Goal: Transaction & Acquisition: Obtain resource

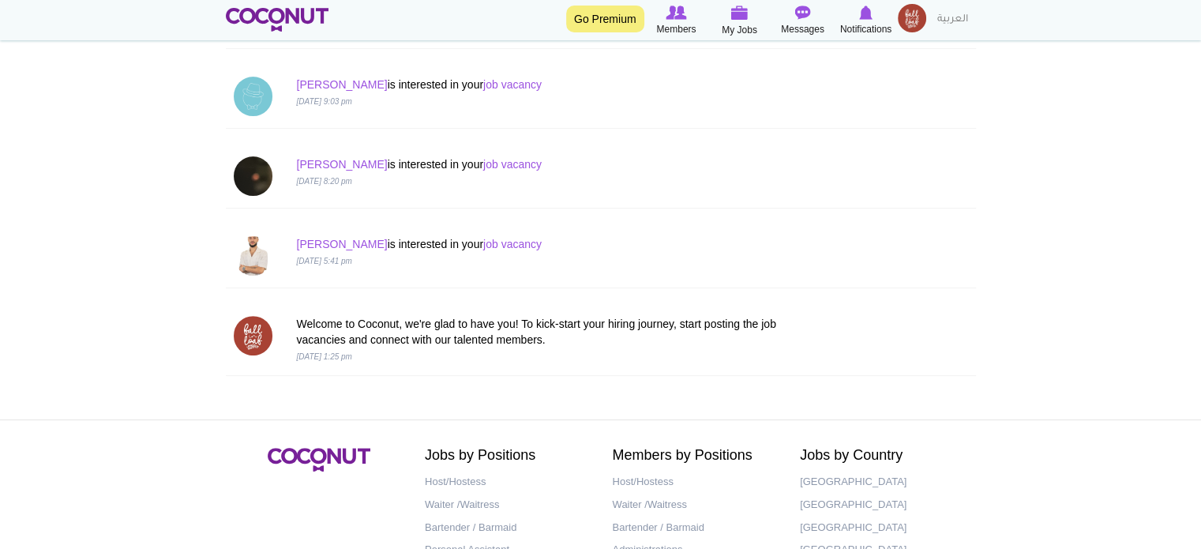
click at [910, 24] on img at bounding box center [912, 18] width 28 height 28
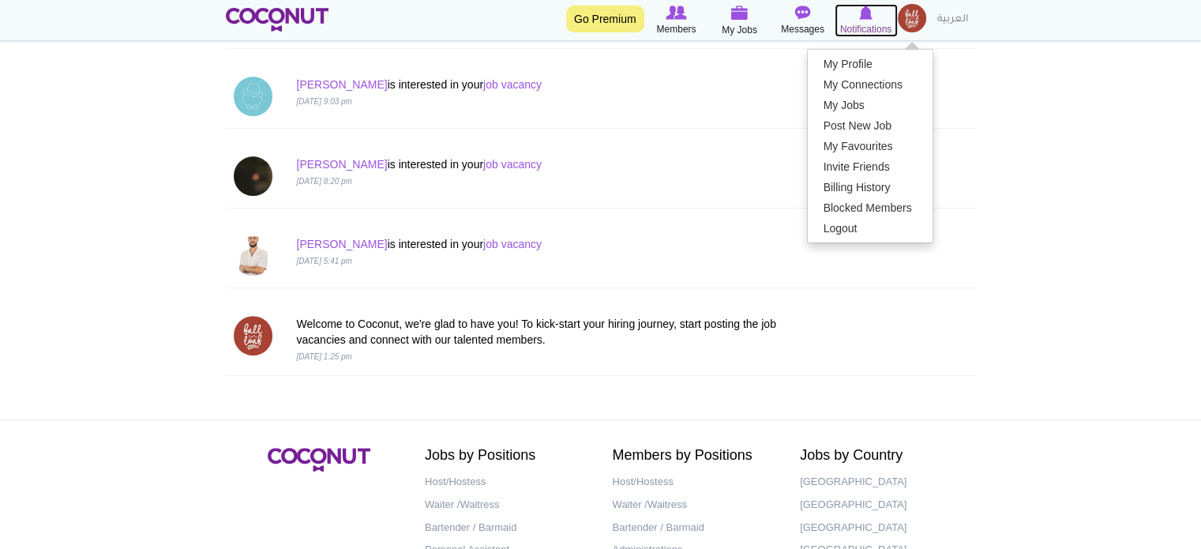
click at [877, 28] on span "Notifications" at bounding box center [865, 29] width 51 height 16
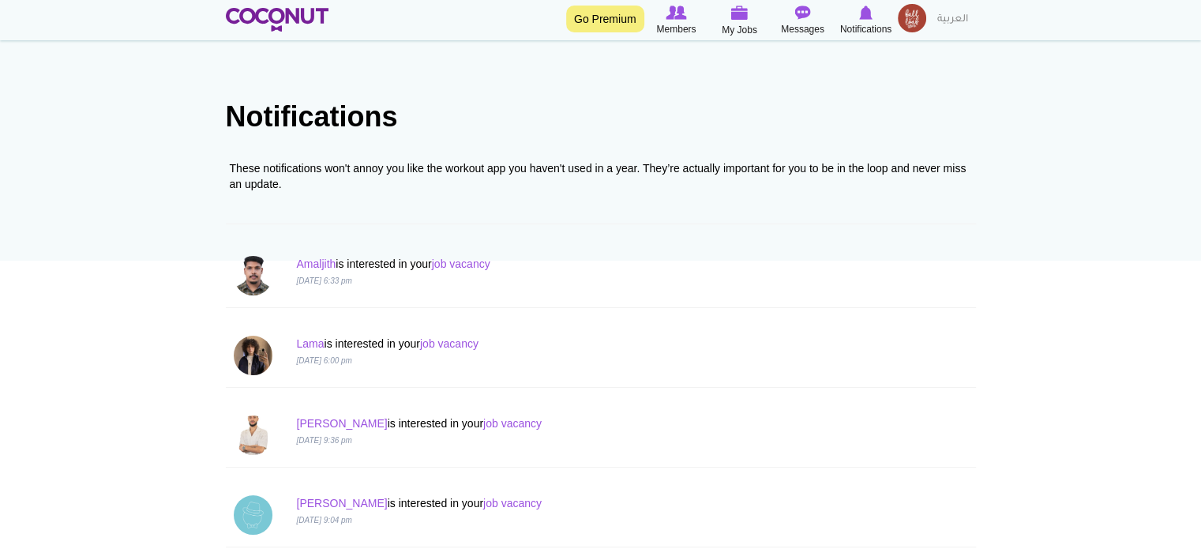
scroll to position [79, 0]
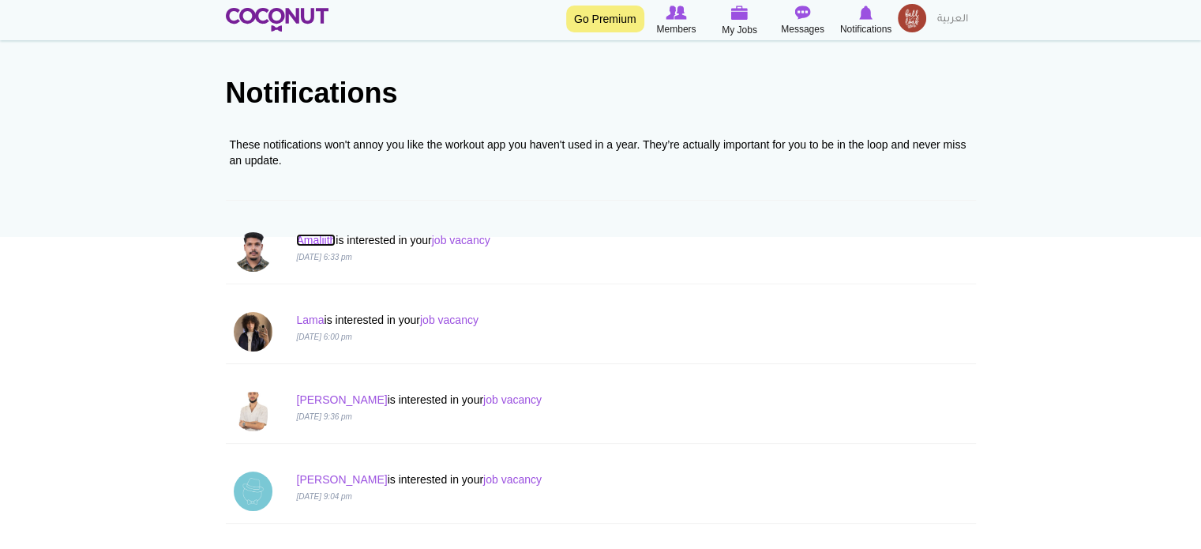
click at [317, 242] on link "Amaljith" at bounding box center [315, 240] width 39 height 13
click at [309, 320] on link "Lama" at bounding box center [310, 320] width 28 height 13
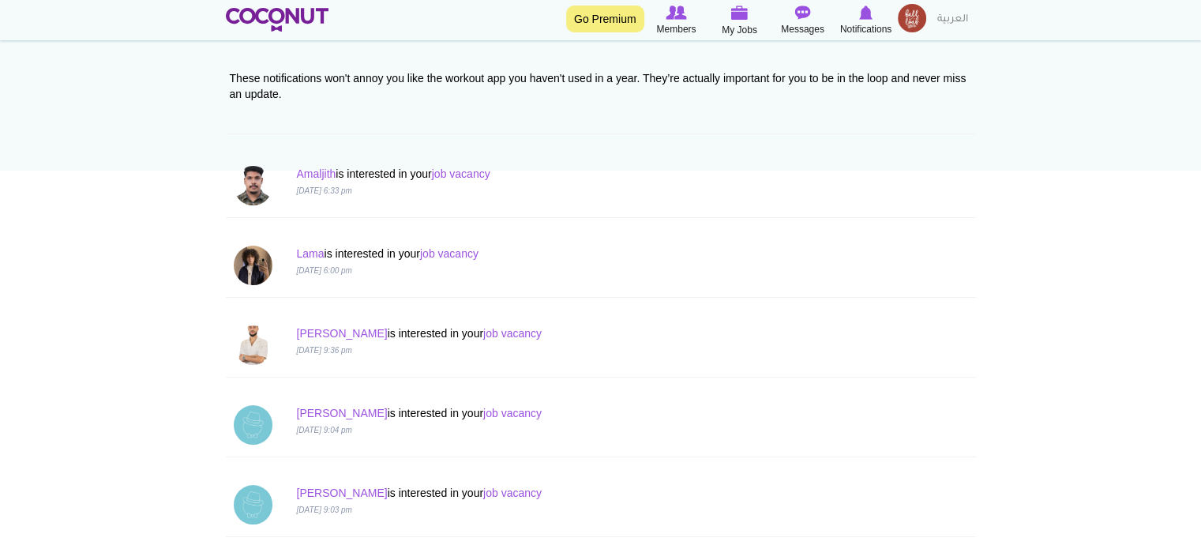
scroll to position [237, 0]
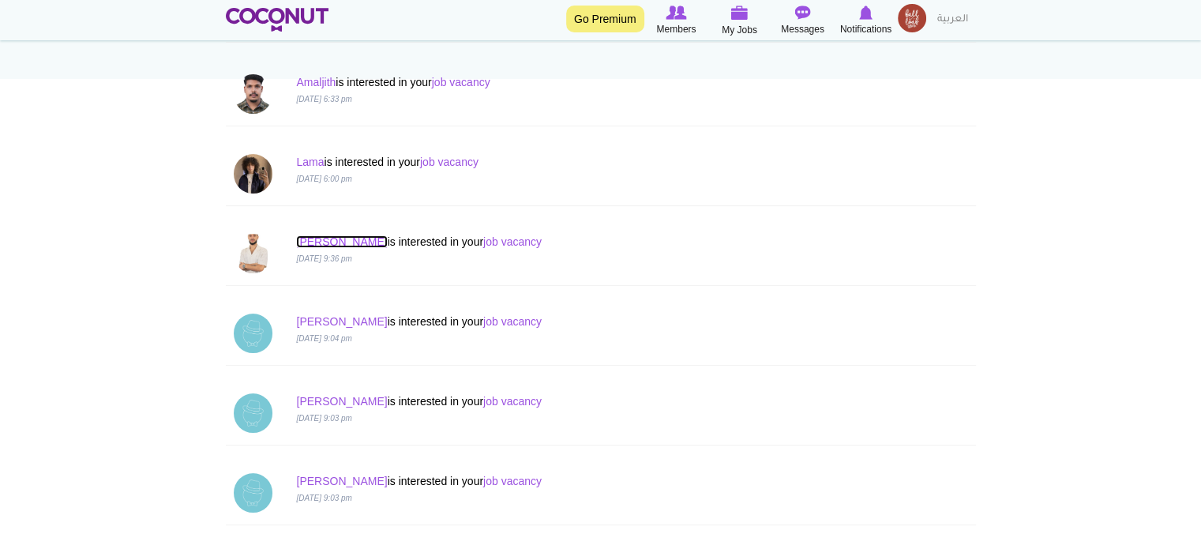
click at [310, 237] on link "Eduard" at bounding box center [341, 241] width 91 height 13
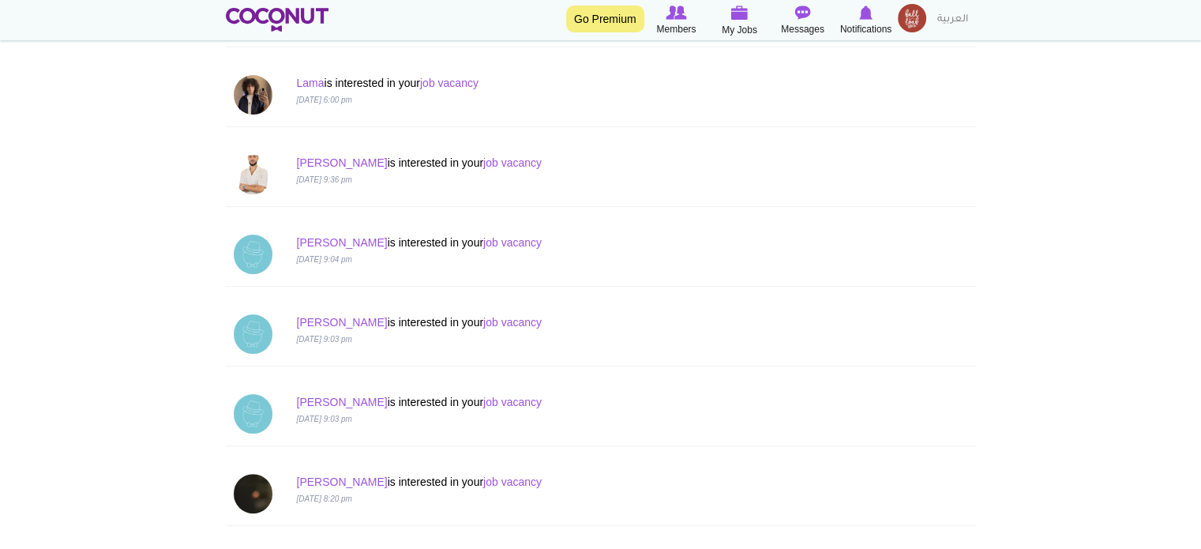
scroll to position [474, 0]
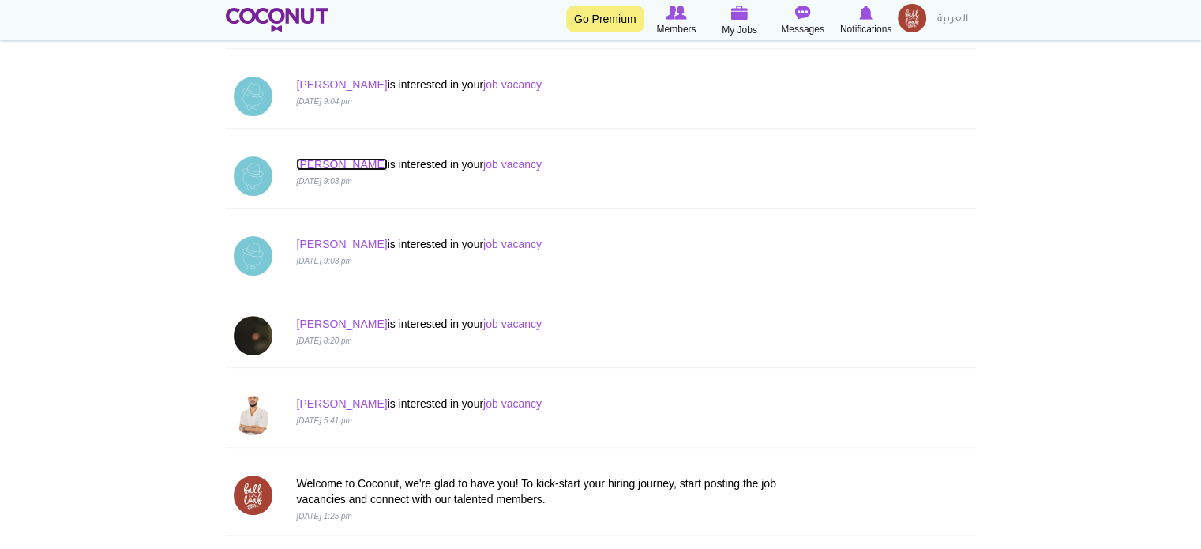
click at [319, 163] on link "George" at bounding box center [341, 164] width 91 height 13
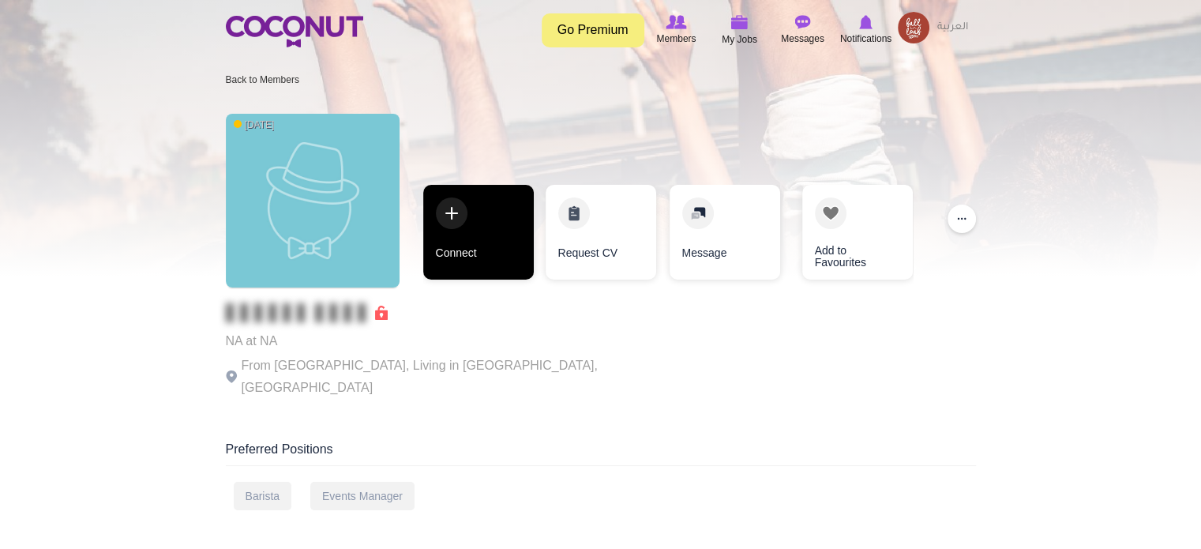
click at [457, 220] on link "Connect" at bounding box center [478, 232] width 111 height 95
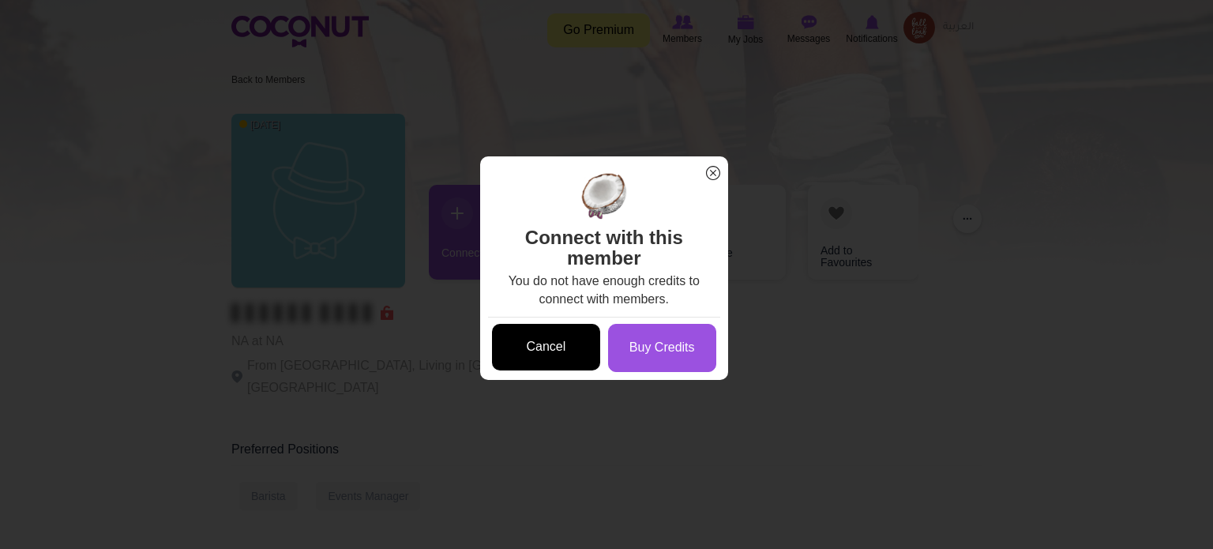
click at [547, 345] on link "Cancel" at bounding box center [546, 347] width 108 height 47
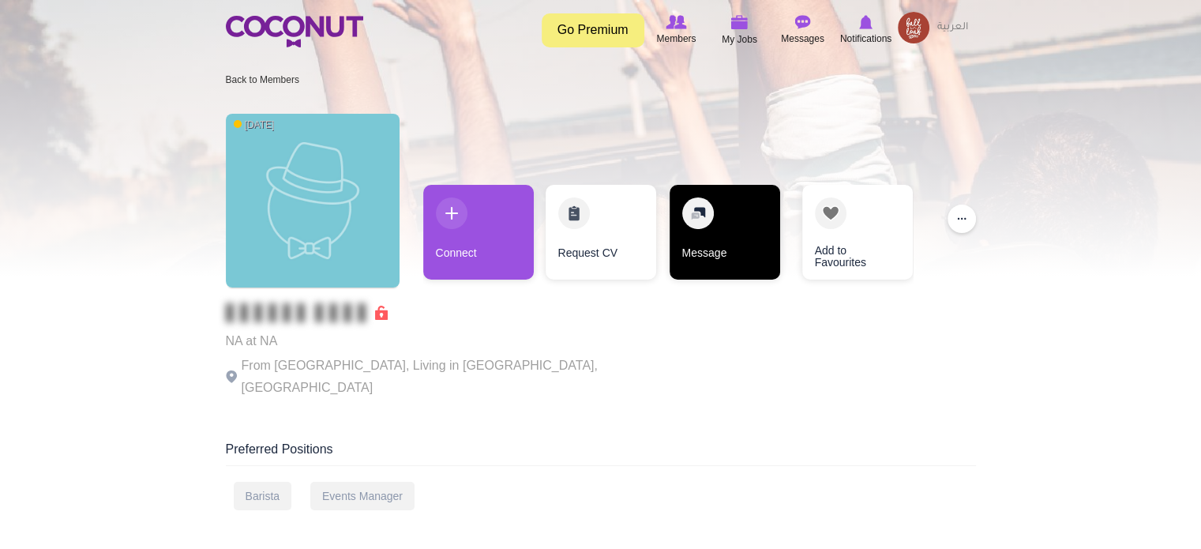
click at [705, 250] on link "Message" at bounding box center [725, 232] width 111 height 95
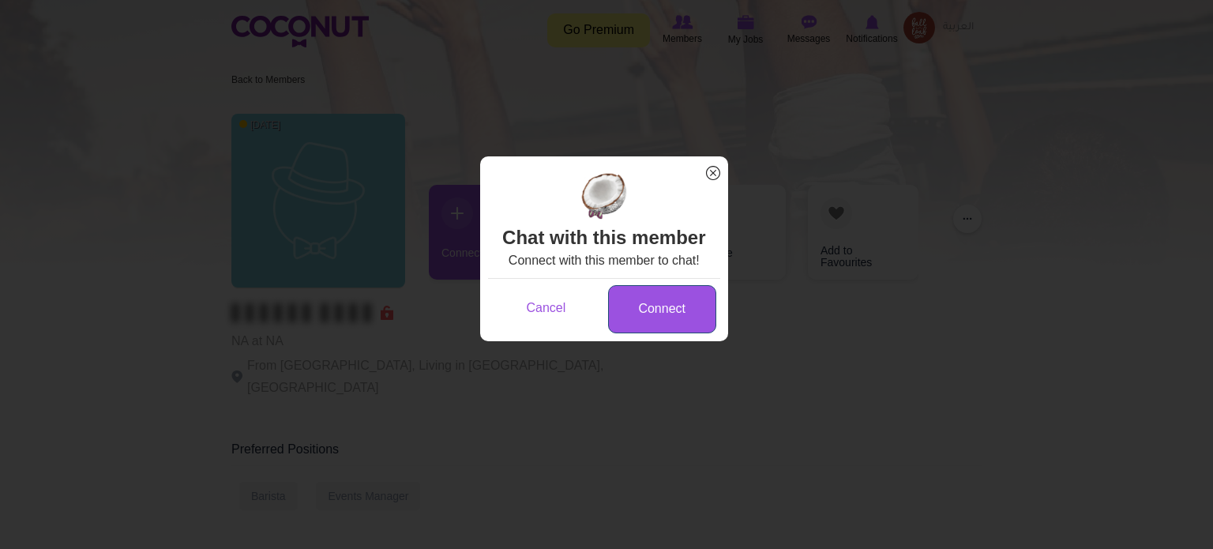
click at [668, 321] on link "Connect" at bounding box center [662, 309] width 108 height 48
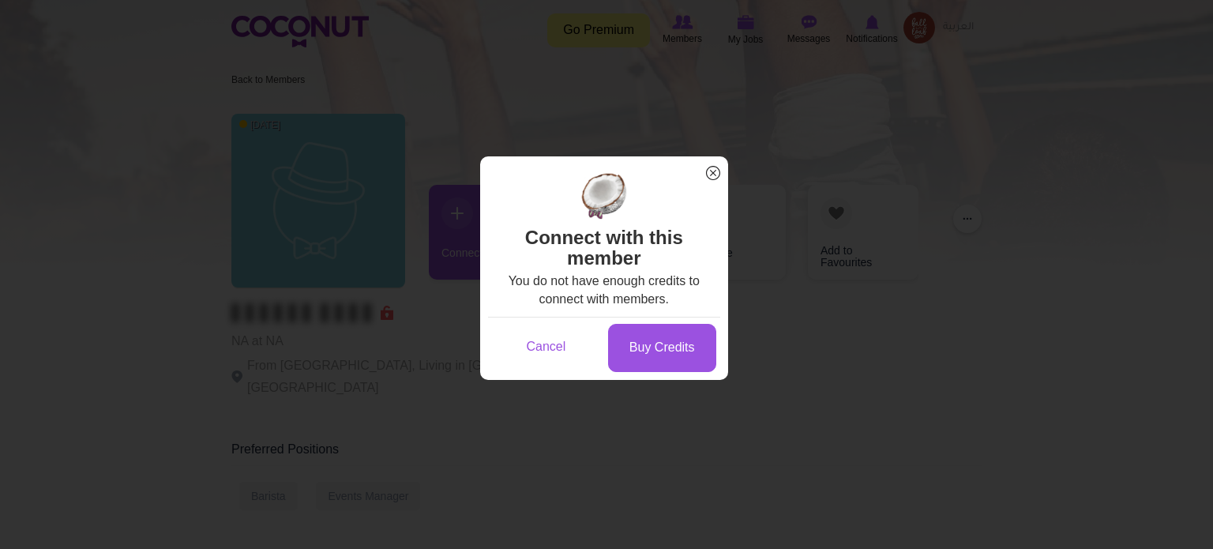
click at [711, 173] on span "x" at bounding box center [713, 173] width 21 height 21
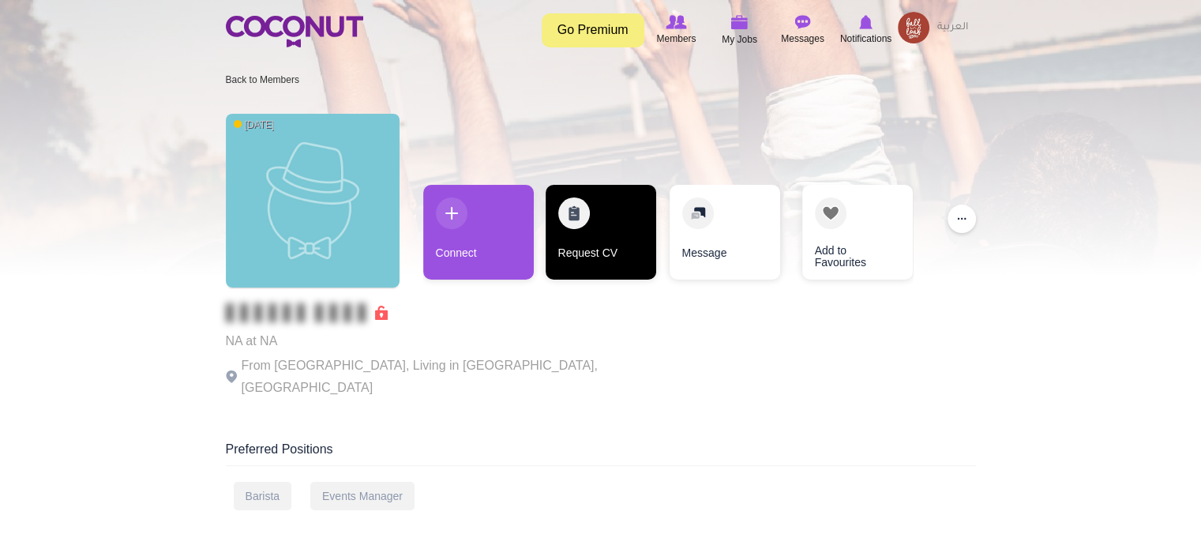
click at [596, 244] on link "Request CV" at bounding box center [601, 232] width 111 height 95
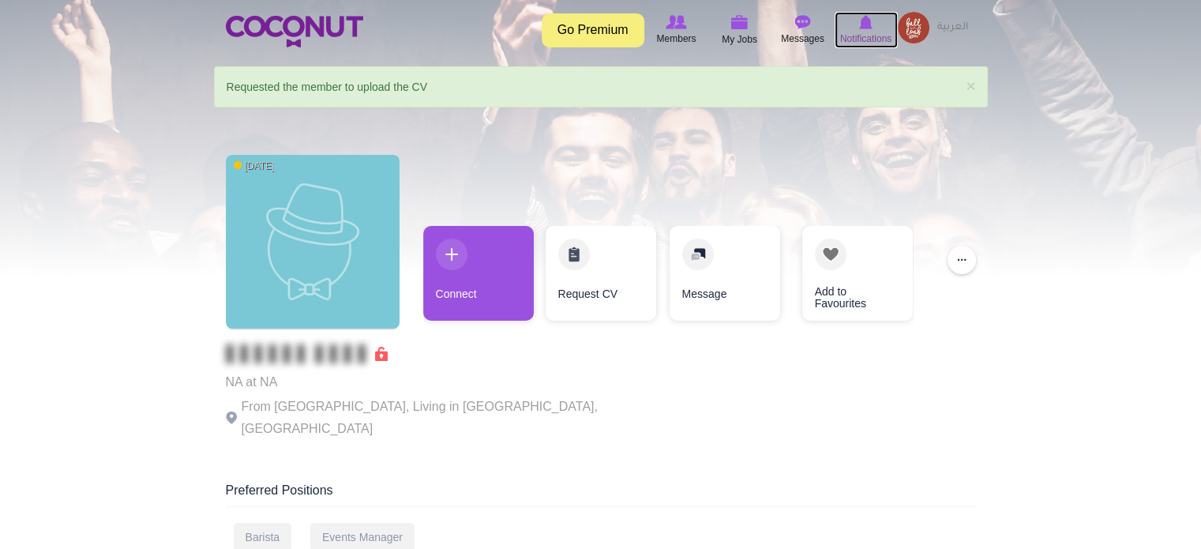
click at [868, 31] on span "Notifications" at bounding box center [865, 39] width 51 height 16
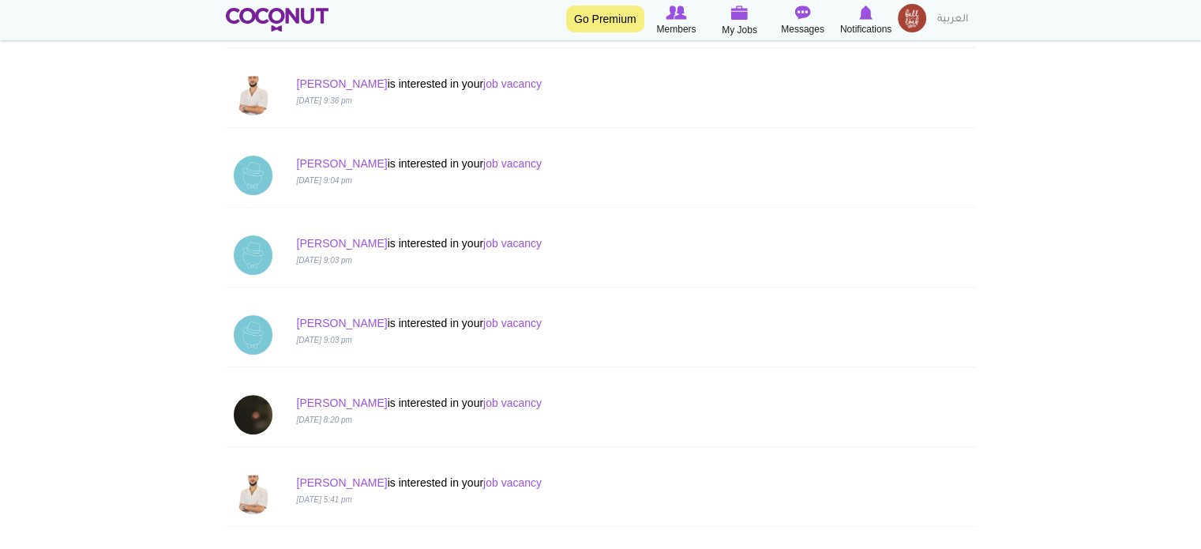
scroll to position [553, 0]
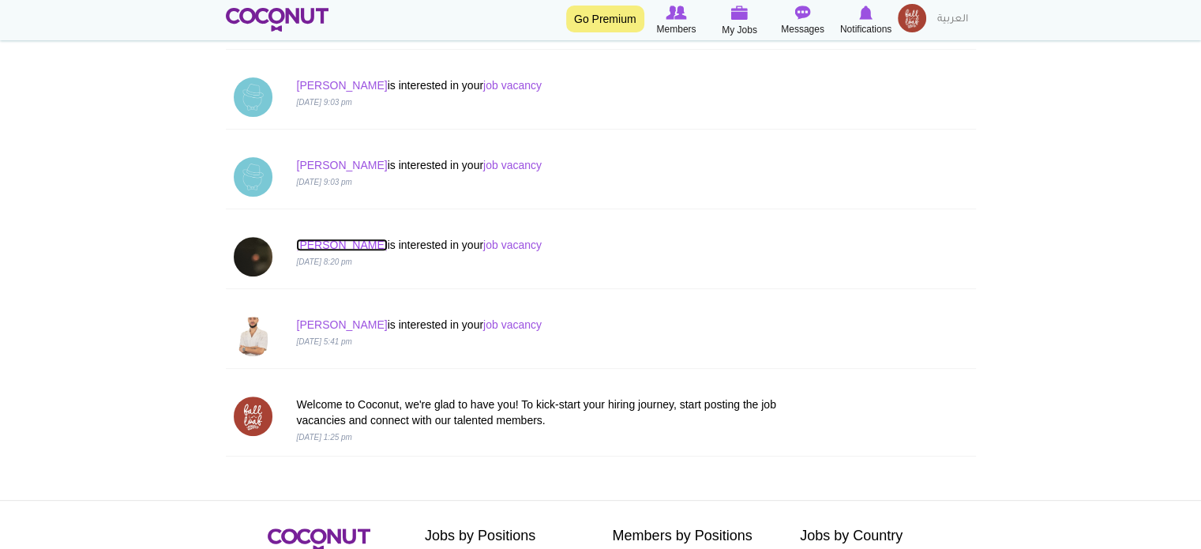
click at [305, 242] on link "Simon" at bounding box center [341, 245] width 91 height 13
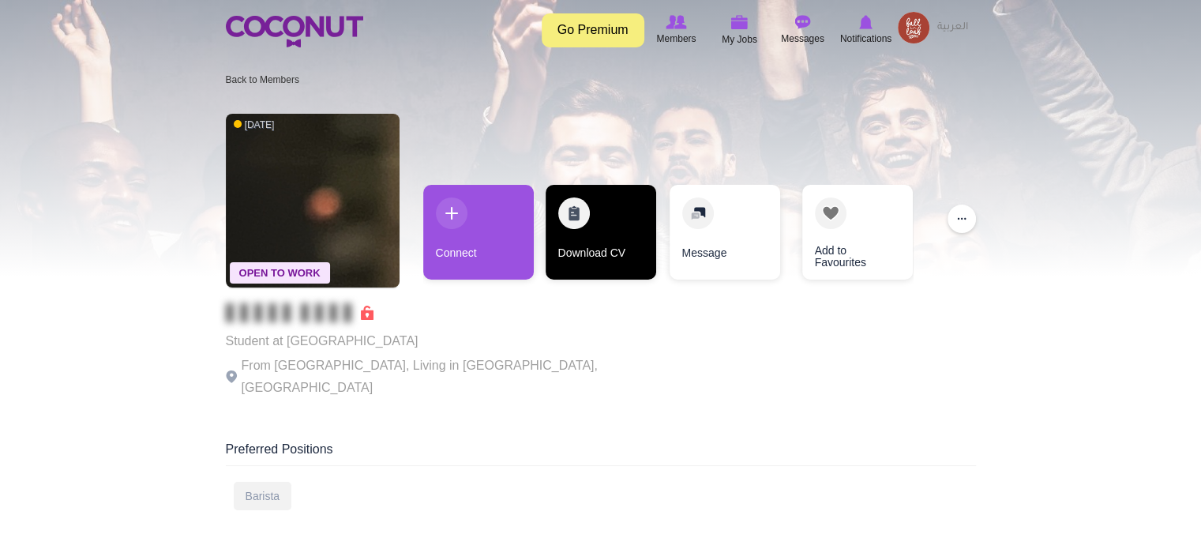
click at [611, 241] on link "Download CV" at bounding box center [601, 232] width 111 height 95
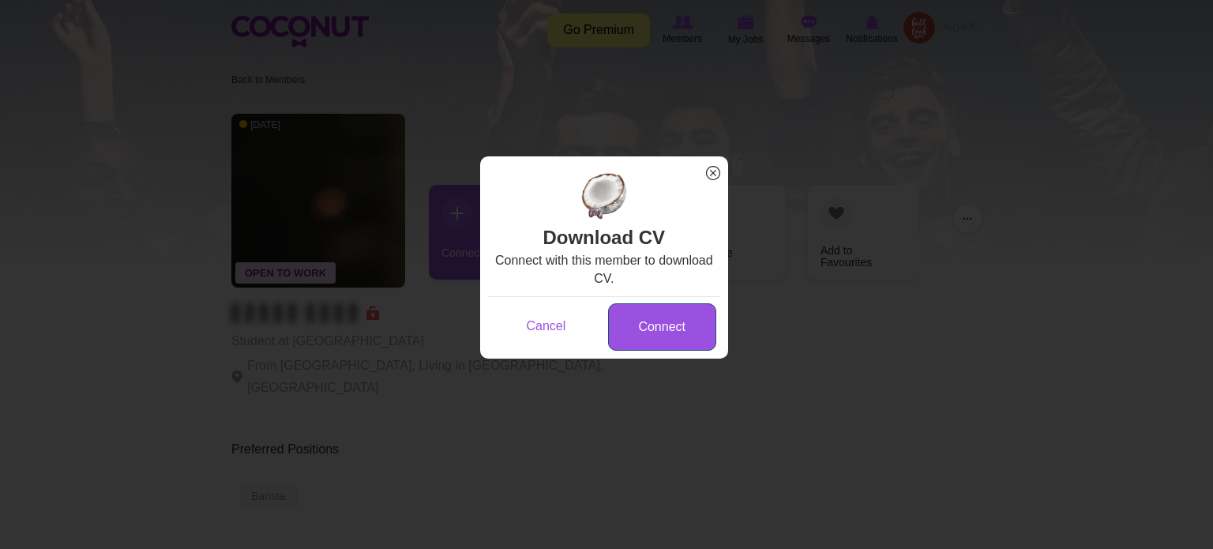
click at [649, 329] on link "Connect" at bounding box center [662, 327] width 108 height 48
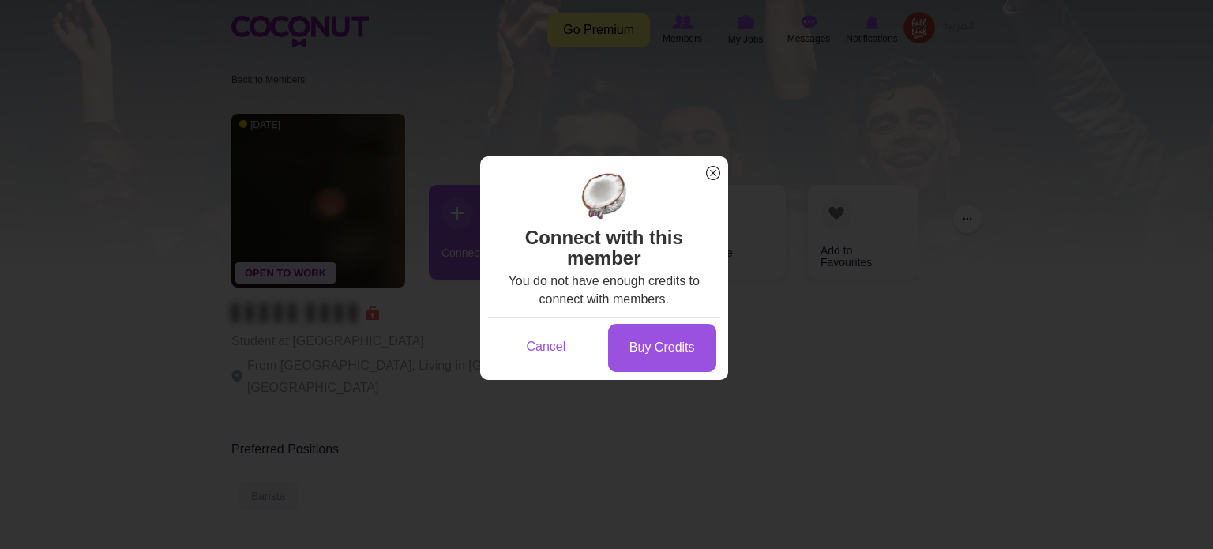
click at [709, 165] on span "x" at bounding box center [713, 173] width 21 height 21
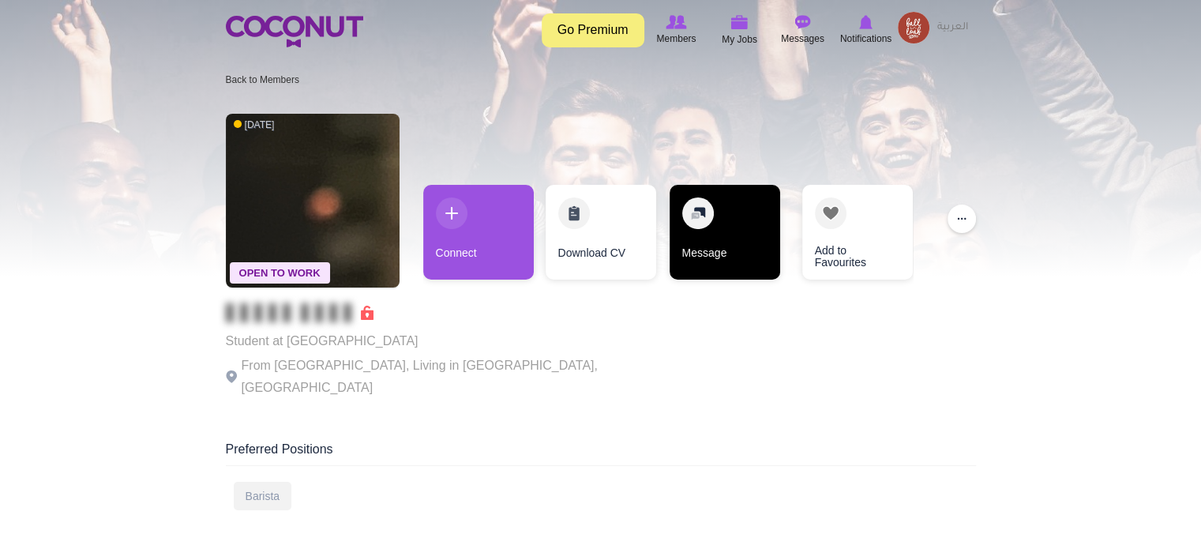
click at [716, 248] on link "Message" at bounding box center [725, 232] width 111 height 95
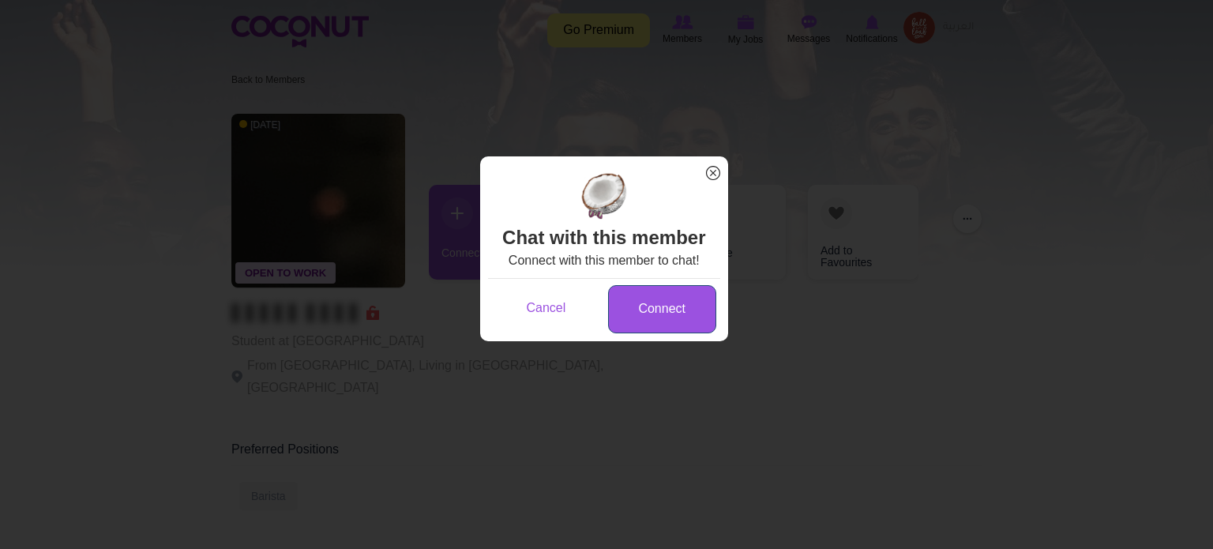
click at [664, 329] on link "Connect" at bounding box center [662, 309] width 108 height 48
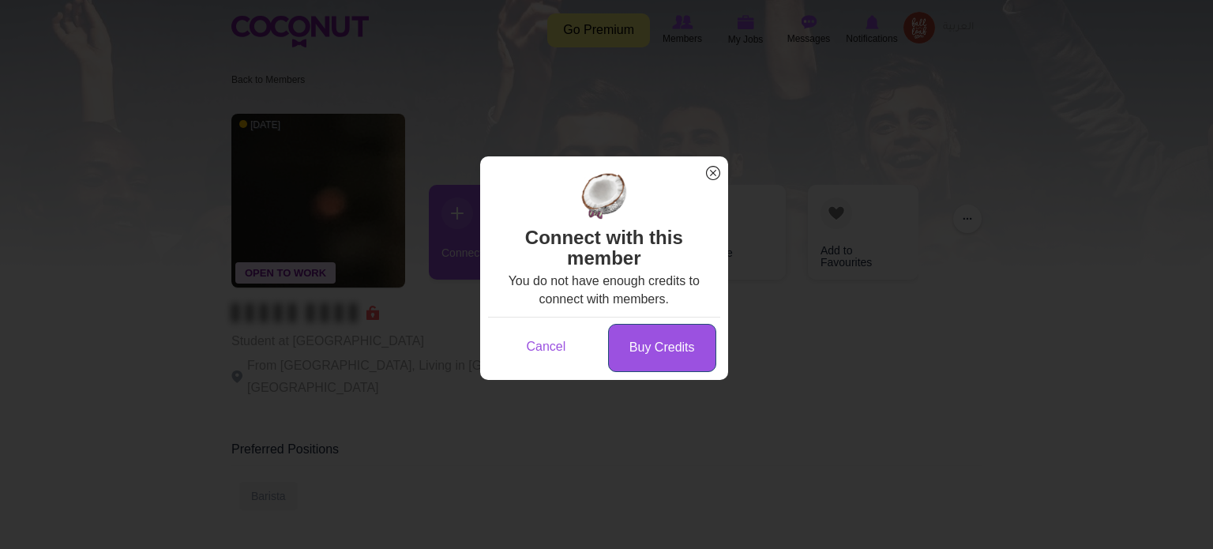
click at [670, 347] on link "Buy Credits" at bounding box center [662, 348] width 108 height 48
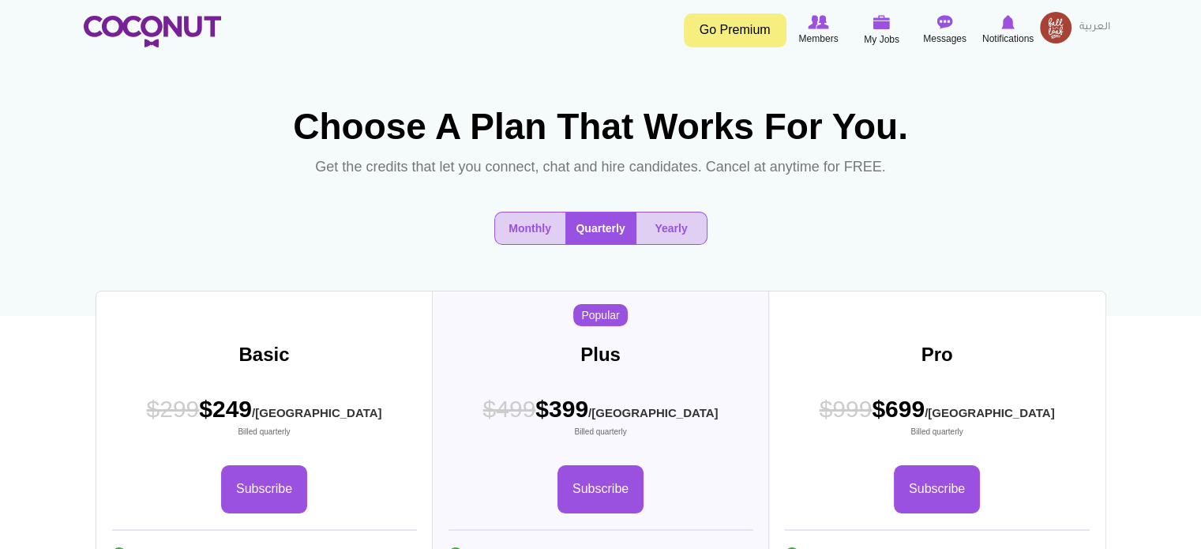
click at [1052, 32] on img at bounding box center [1056, 28] width 32 height 32
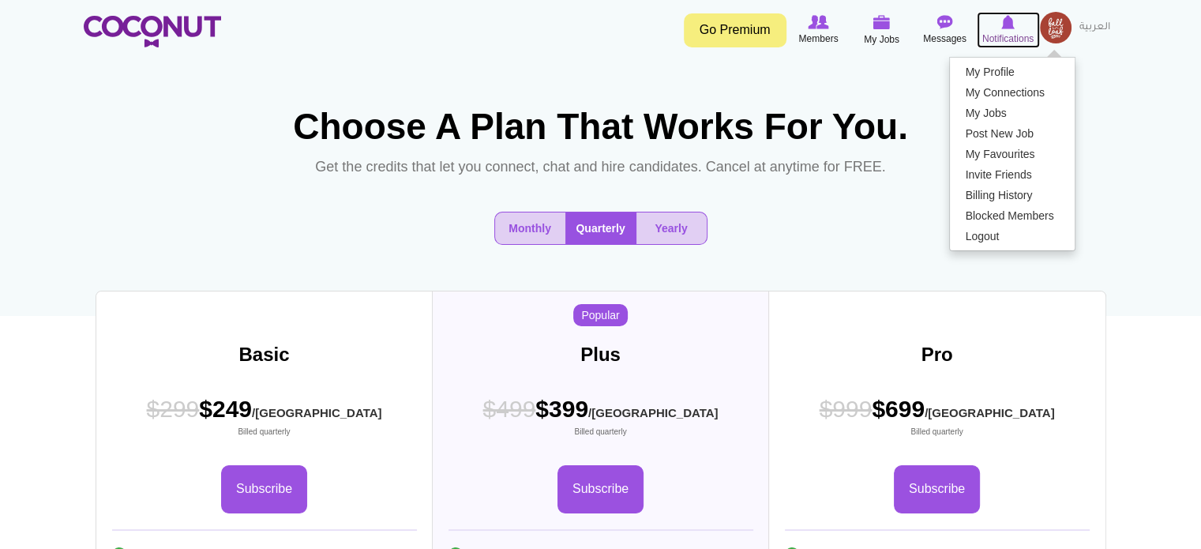
click at [1005, 33] on span "Notifications" at bounding box center [1008, 39] width 51 height 16
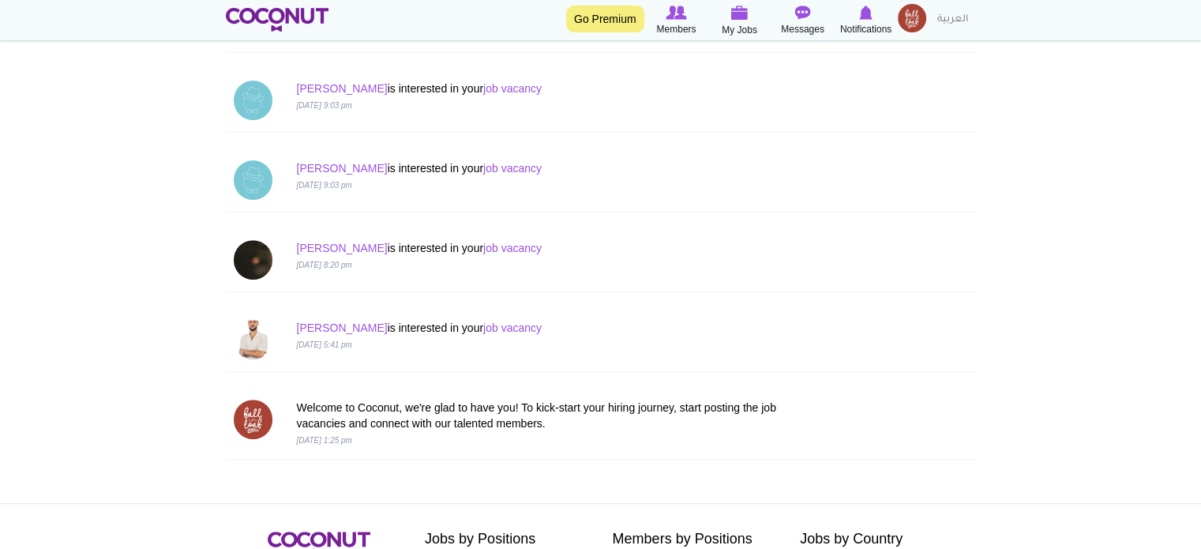
scroll to position [553, 0]
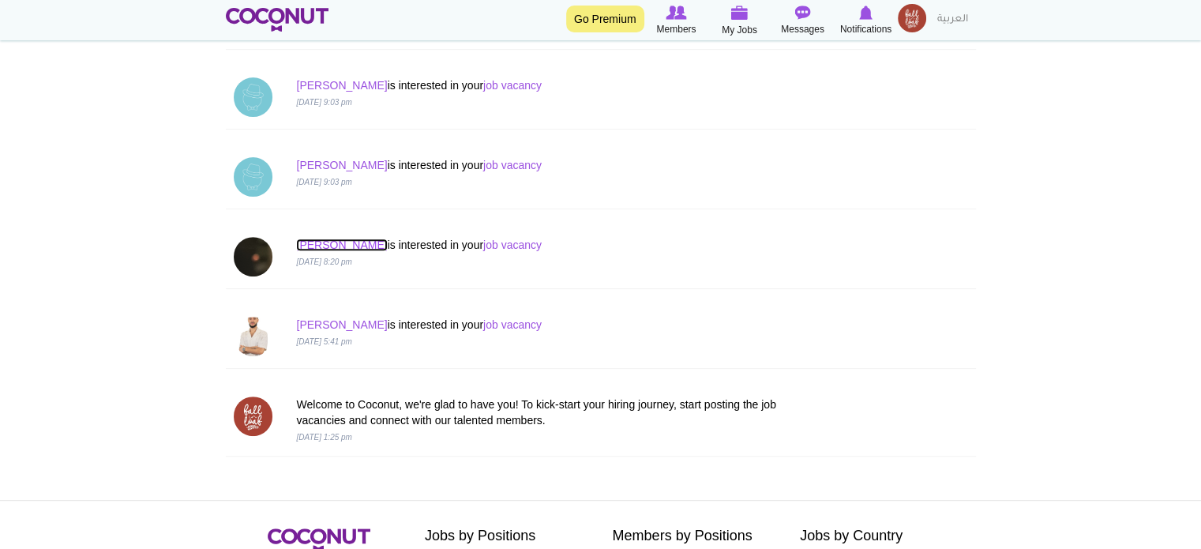
click at [314, 244] on link "[PERSON_NAME]" at bounding box center [341, 245] width 91 height 13
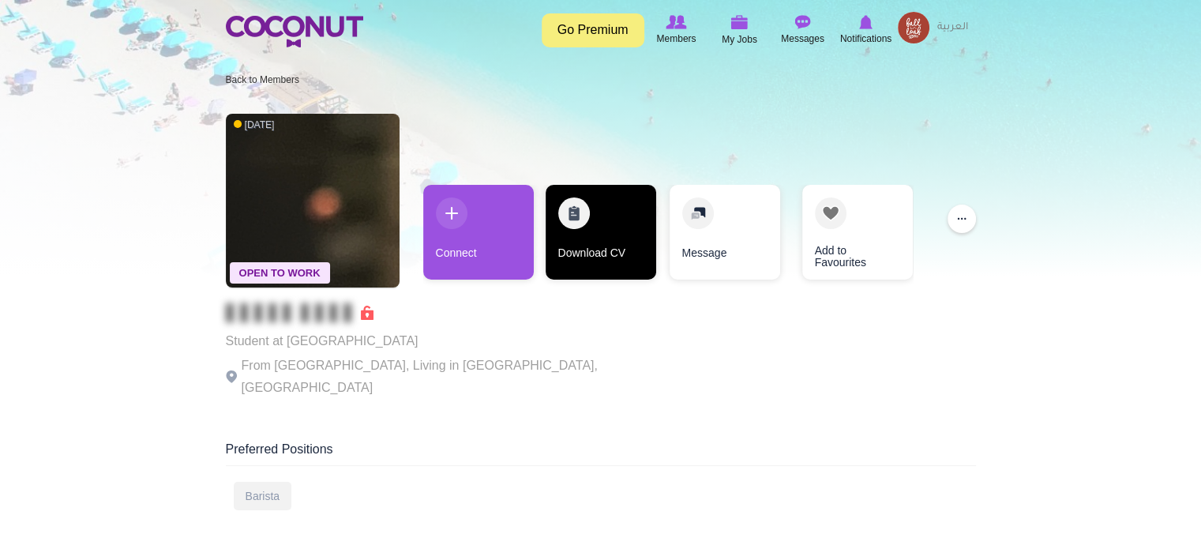
click at [597, 261] on link "Download CV" at bounding box center [601, 232] width 111 height 95
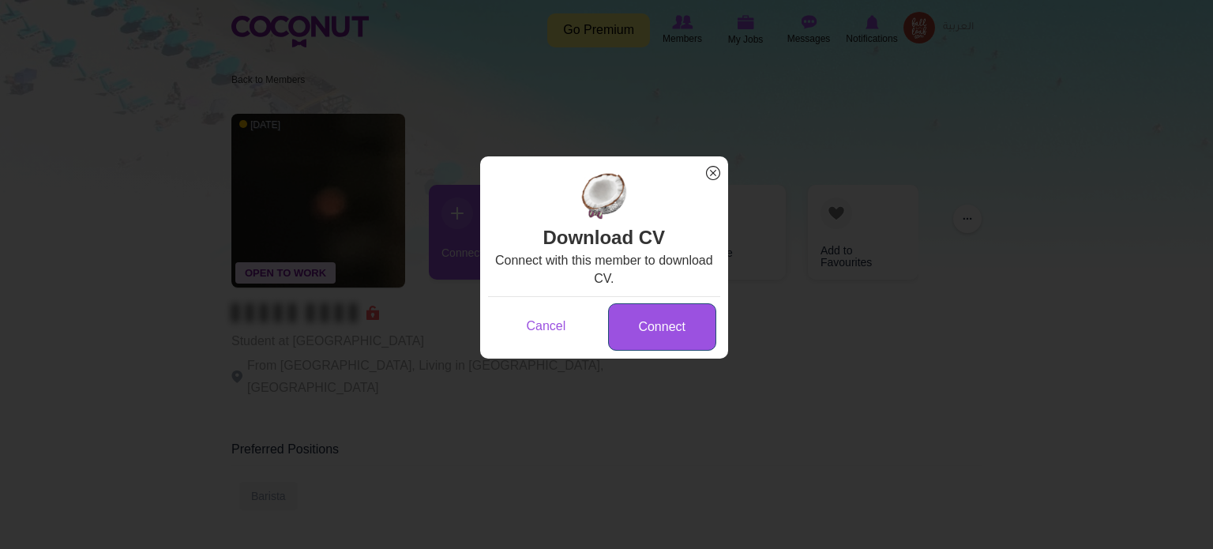
click at [637, 334] on link "Connect" at bounding box center [662, 327] width 108 height 48
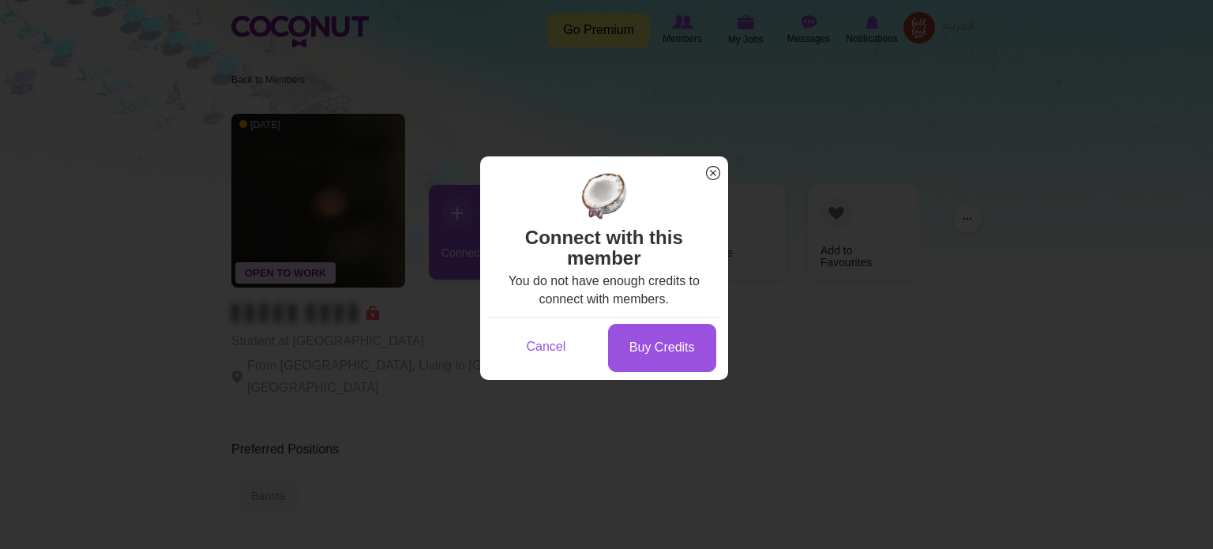
click at [713, 170] on span "x" at bounding box center [713, 173] width 21 height 21
